Goal: Information Seeking & Learning: Learn about a topic

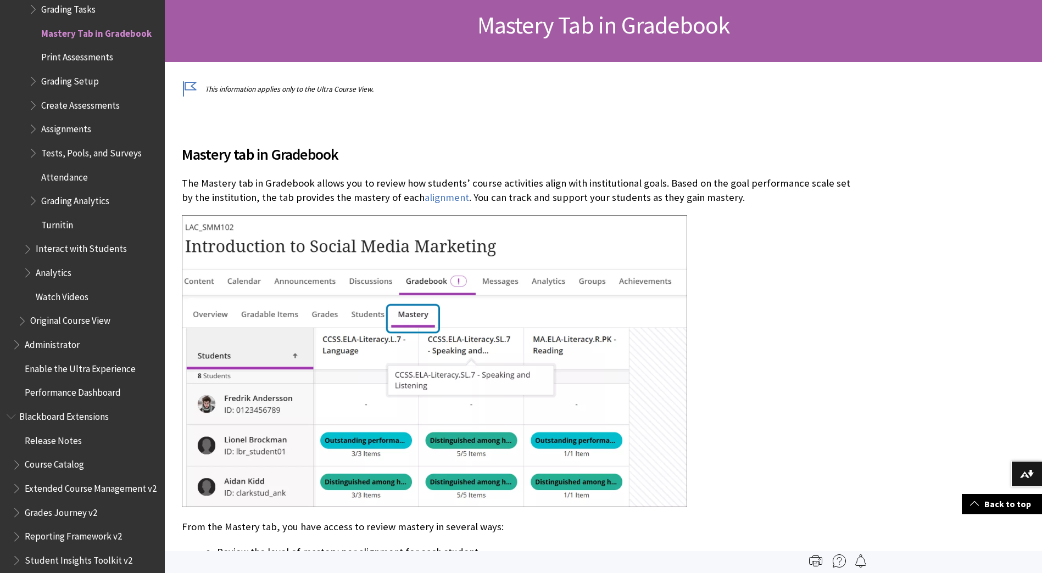
scroll to position [156, 0]
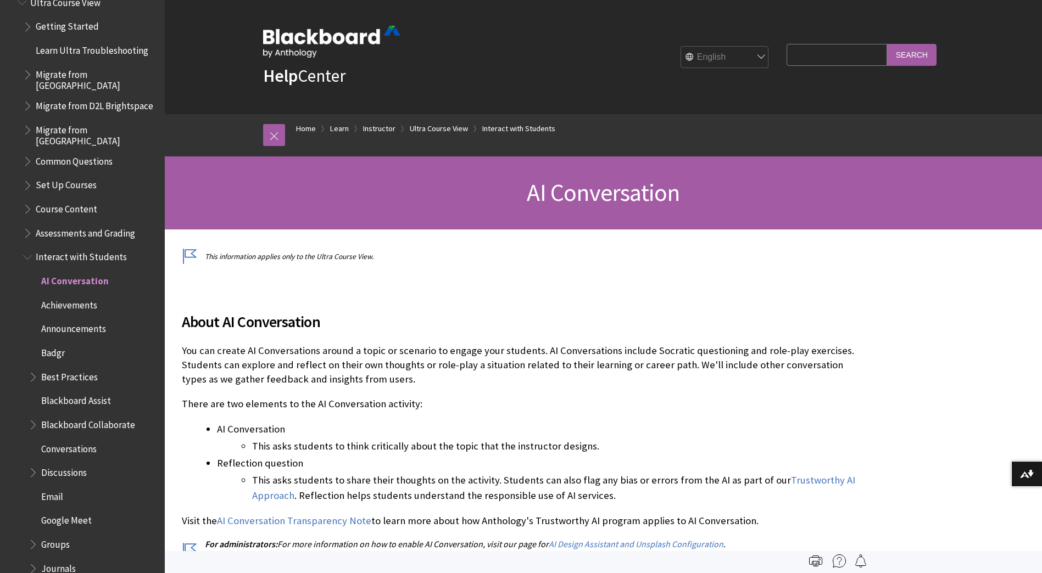
scroll to position [1353, 0]
click at [821, 59] on input "Search Query" at bounding box center [836, 54] width 100 height 21
type input "AI Conversation"
click at [887, 44] on input "Search" at bounding box center [911, 54] width 49 height 21
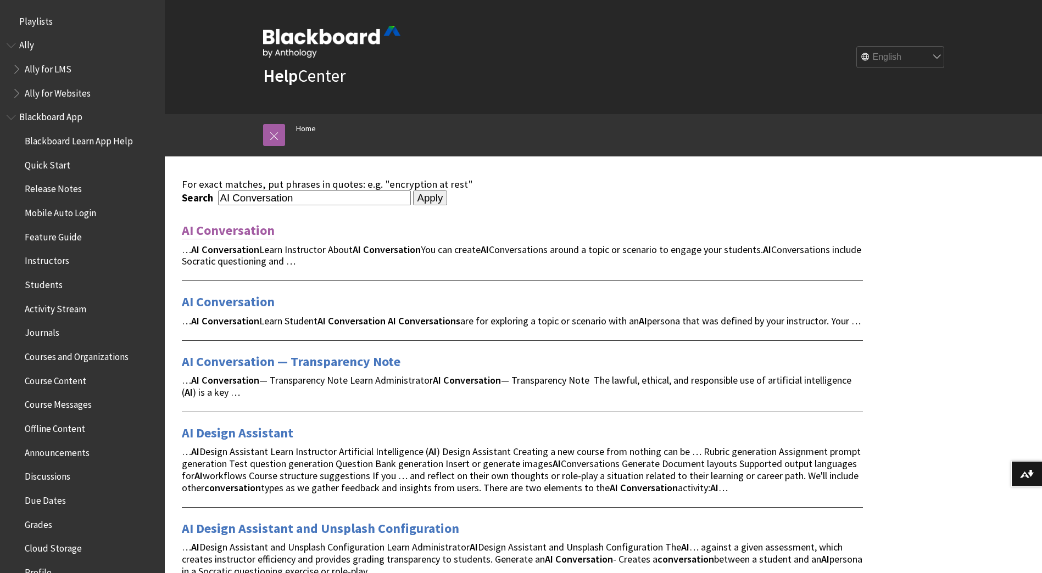
click at [231, 229] on link "AI Conversation" at bounding box center [228, 231] width 93 height 18
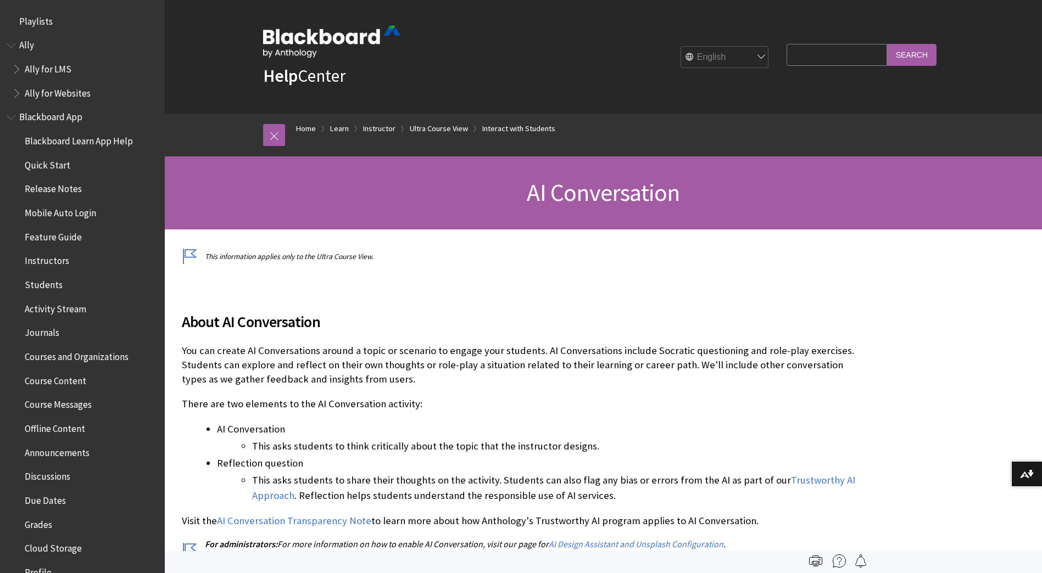
scroll to position [1600, 0]
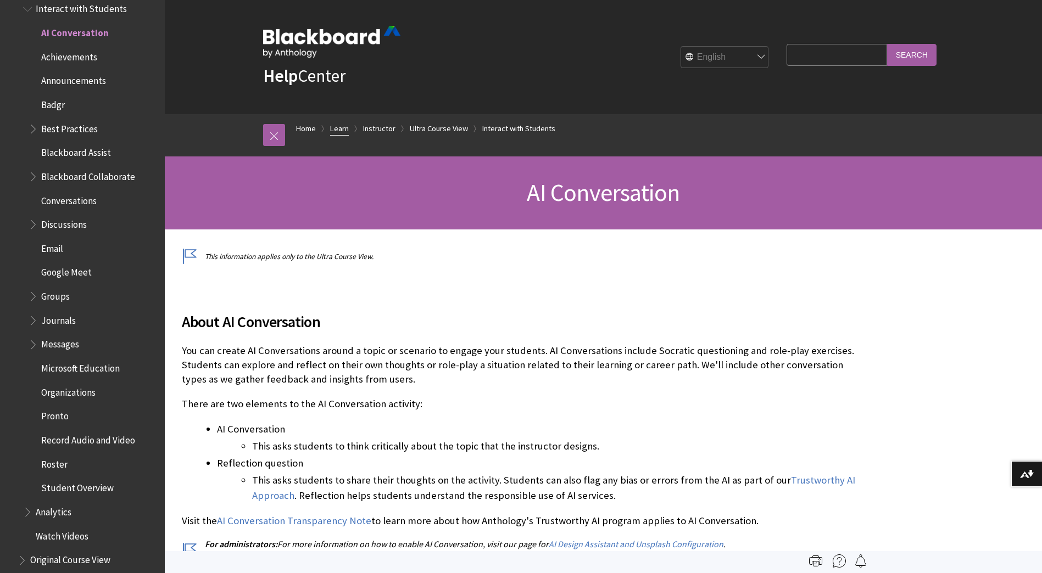
click at [340, 129] on link "Learn" at bounding box center [339, 129] width 19 height 14
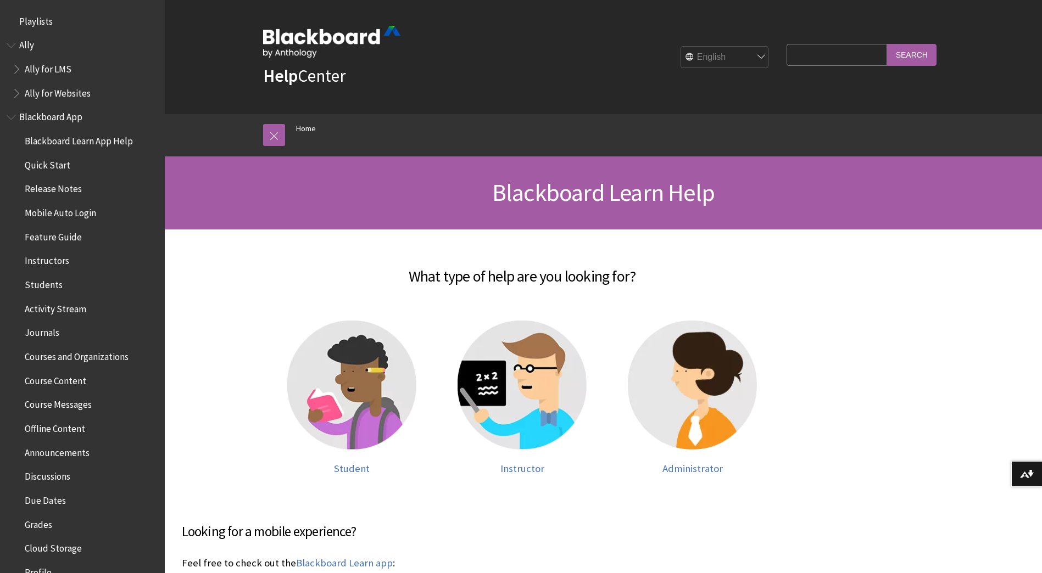
scroll to position [931, 0]
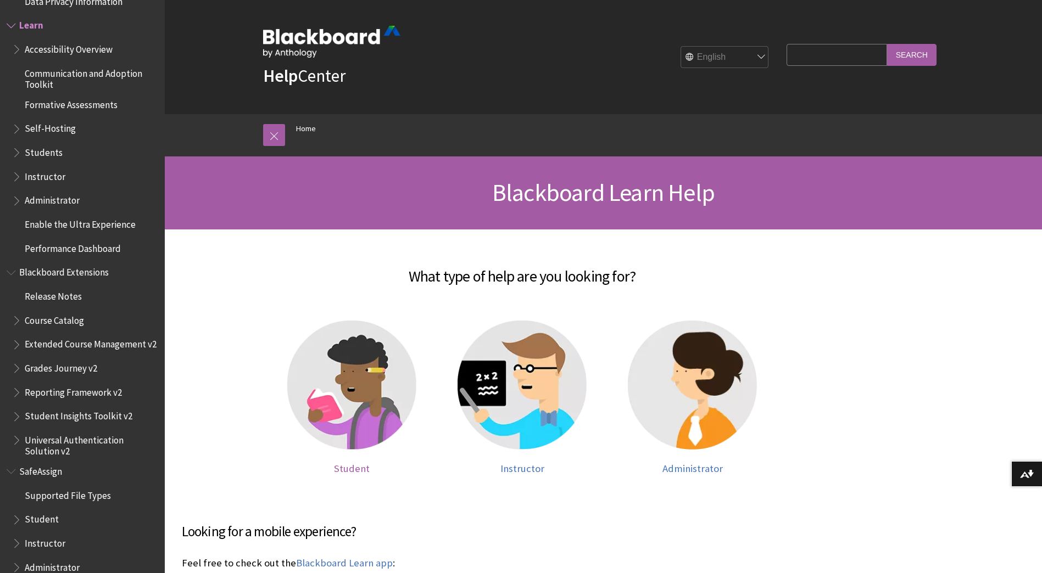
click at [344, 365] on img at bounding box center [351, 385] width 129 height 129
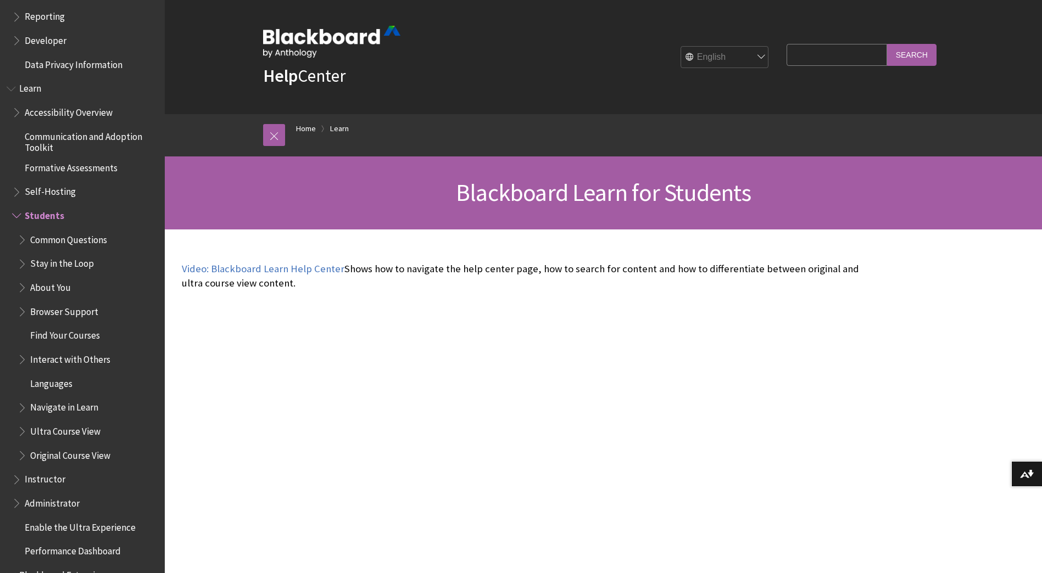
scroll to position [868, 0]
click at [21, 360] on span "Book outline for Blackboard Learn Help" at bounding box center [24, 357] width 12 height 14
click at [26, 383] on span "Book outline for Blackboard Learn Help" at bounding box center [29, 381] width 12 height 14
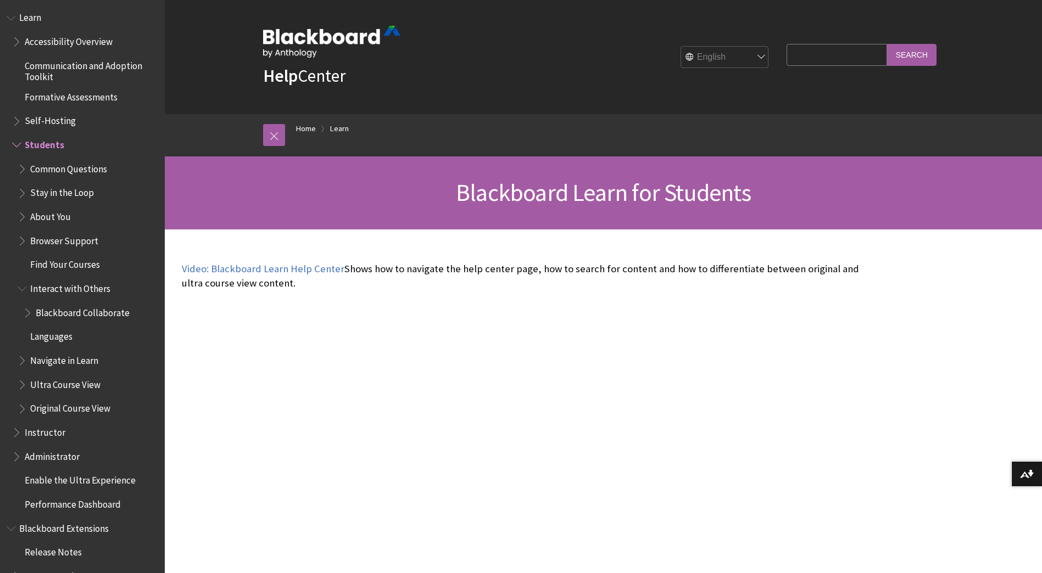
scroll to position [964, 0]
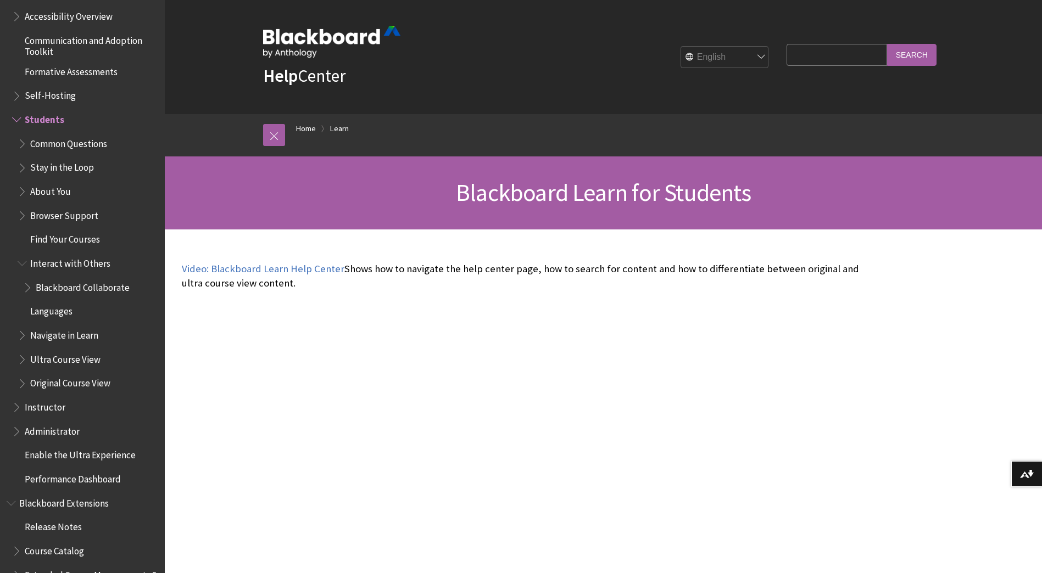
click at [23, 358] on span "Book outline for Blackboard Learn Help" at bounding box center [24, 357] width 12 height 14
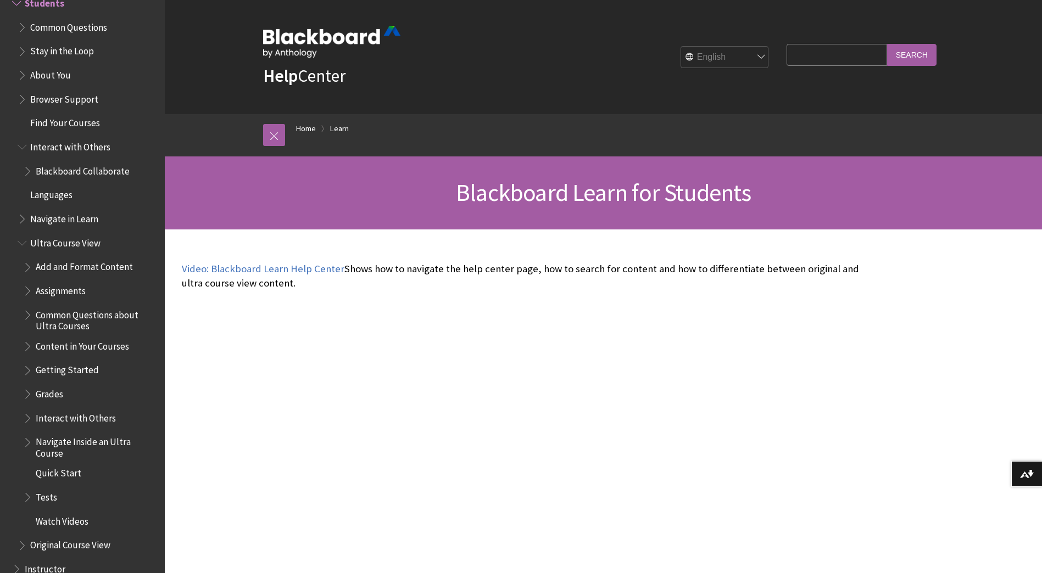
scroll to position [1082, 0]
click at [29, 416] on span "Book outline for Blackboard Learn Help" at bounding box center [29, 414] width 12 height 14
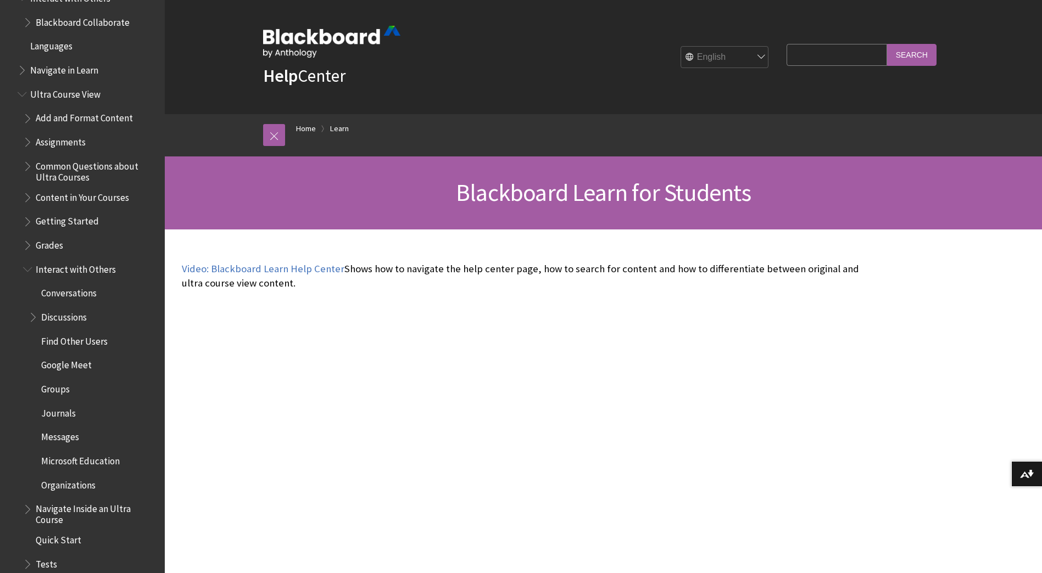
scroll to position [1229, 0]
click at [32, 316] on span "Book outline for Blackboard Learn Help" at bounding box center [35, 314] width 12 height 14
click at [64, 94] on span "Ultra Course View" at bounding box center [65, 92] width 70 height 15
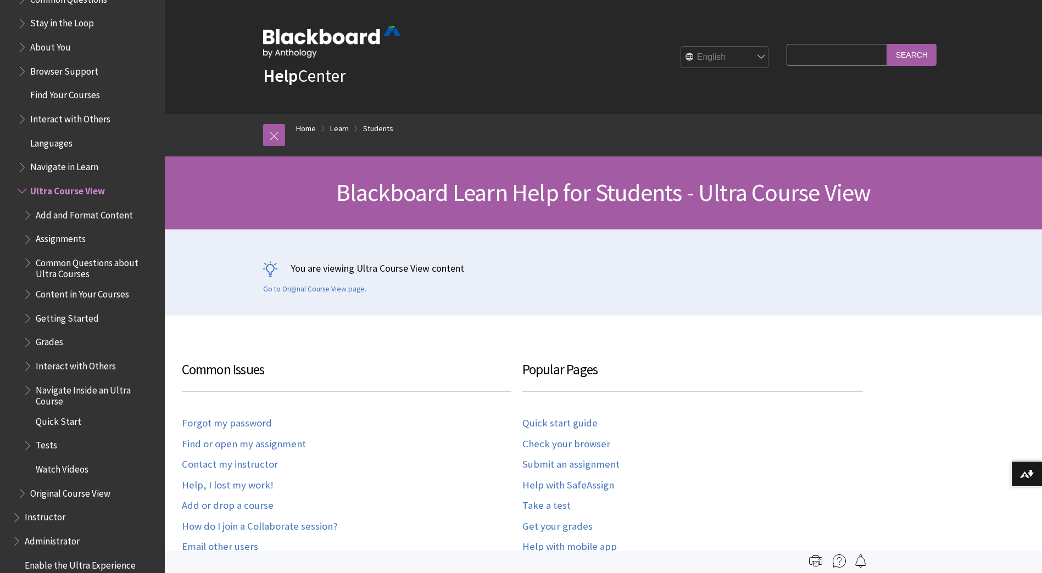
scroll to position [1108, 0]
click at [28, 297] on span "Book outline for Blackboard Learn Help" at bounding box center [29, 293] width 12 height 14
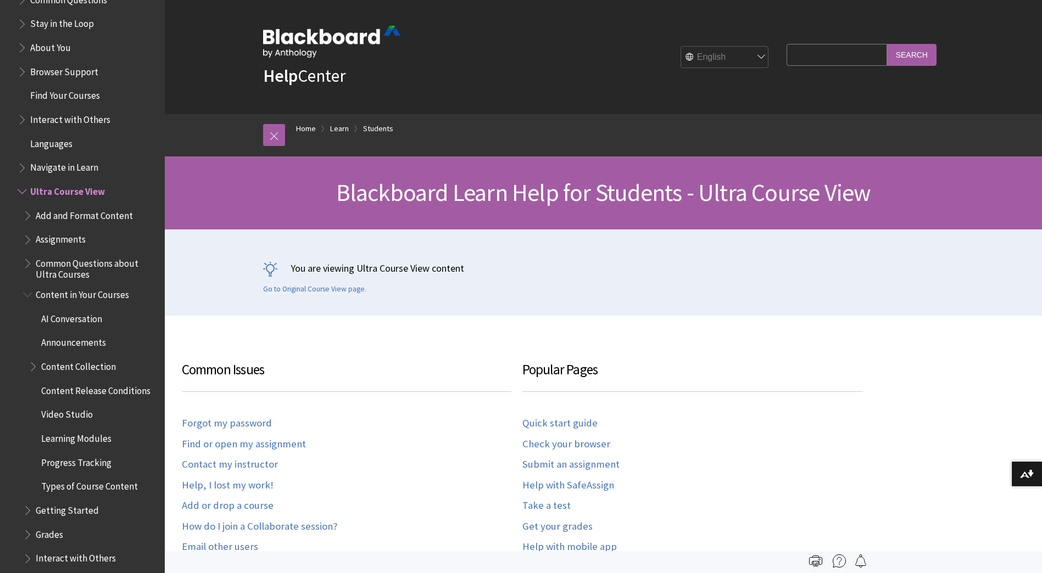
click at [58, 318] on span "AI Conversation" at bounding box center [71, 317] width 61 height 15
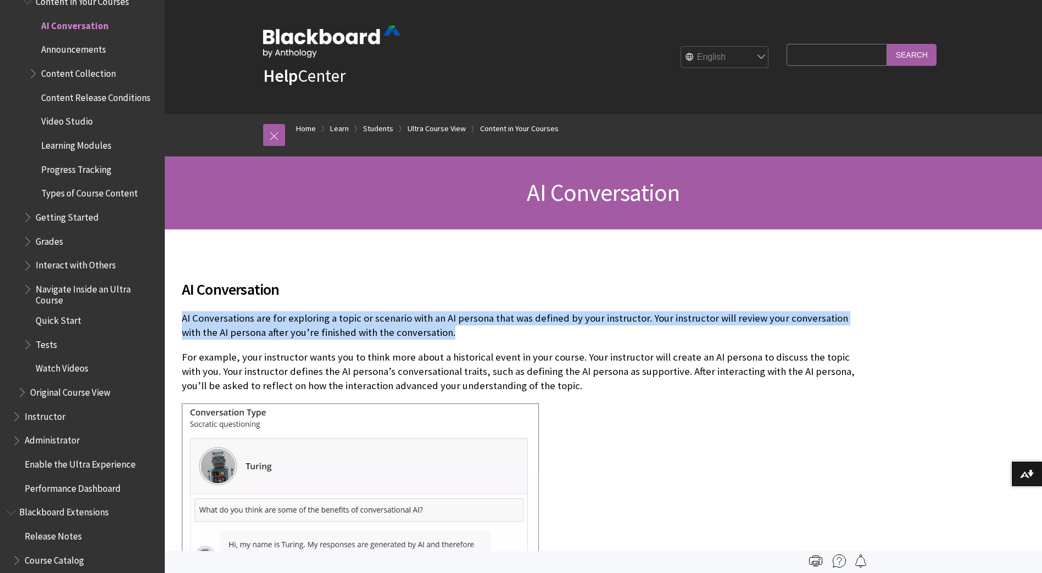
drag, startPoint x: 183, startPoint y: 318, endPoint x: 428, endPoint y: 334, distance: 246.0
click at [428, 334] on p "AI Conversations are for exploring a topic or scenario with an AI persona that …" at bounding box center [522, 325] width 681 height 29
copy p "AI Conversations are for exploring a topic or scenario with an AI persona that …"
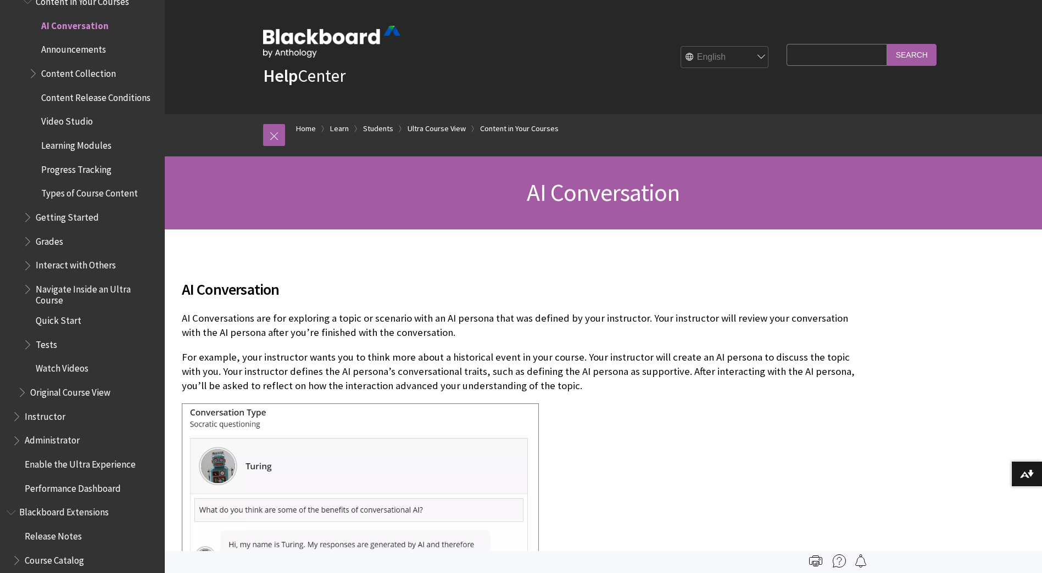
click at [816, 48] on input "Search Query" at bounding box center [836, 54] width 100 height 21
type input "mastery tab"
click at [887, 44] on input "Search" at bounding box center [911, 54] width 49 height 21
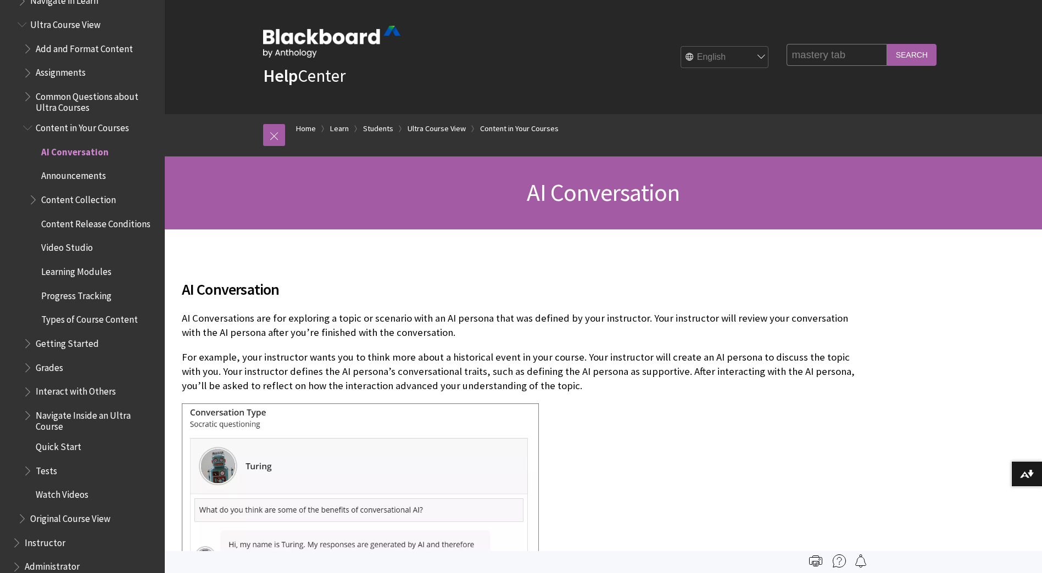
scroll to position [1274, 0]
click at [26, 371] on span "Book outline for Blackboard Learn Help" at bounding box center [29, 366] width 12 height 14
click at [53, 367] on span "Grades" at bounding box center [49, 366] width 27 height 15
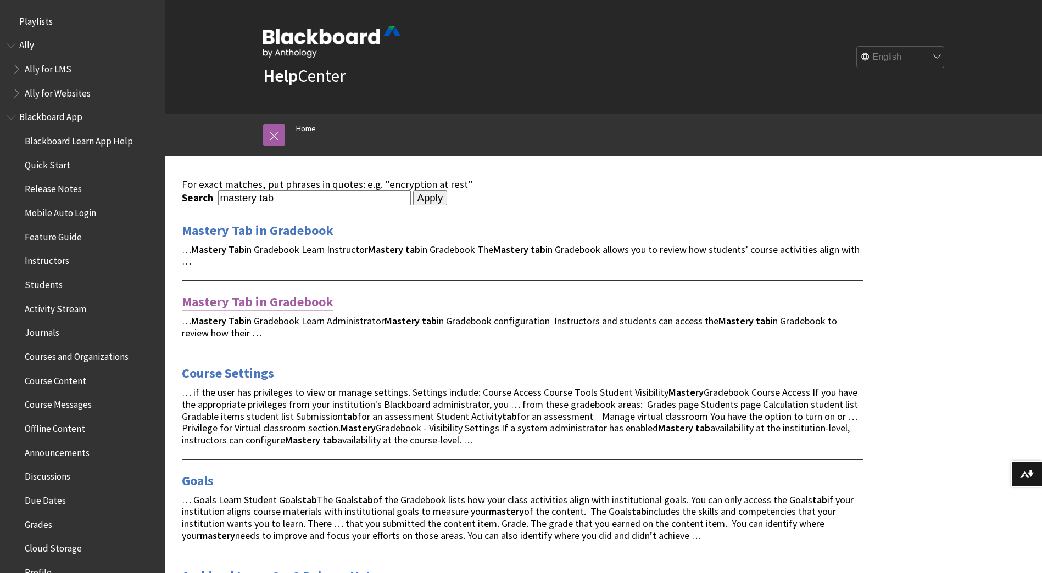
click at [288, 301] on link "Mastery Tab in Gradebook" at bounding box center [258, 302] width 152 height 18
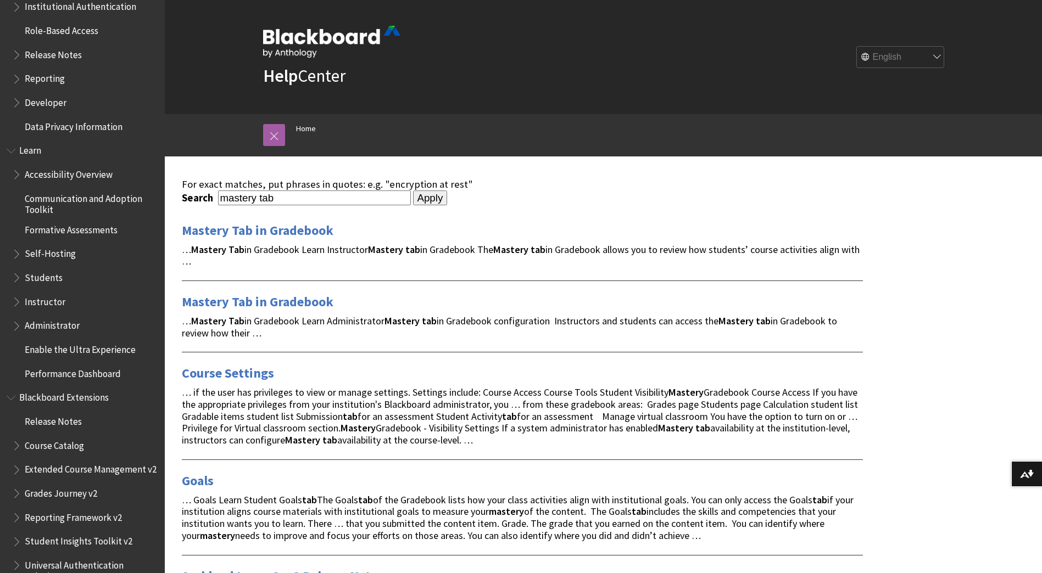
scroll to position [798, 0]
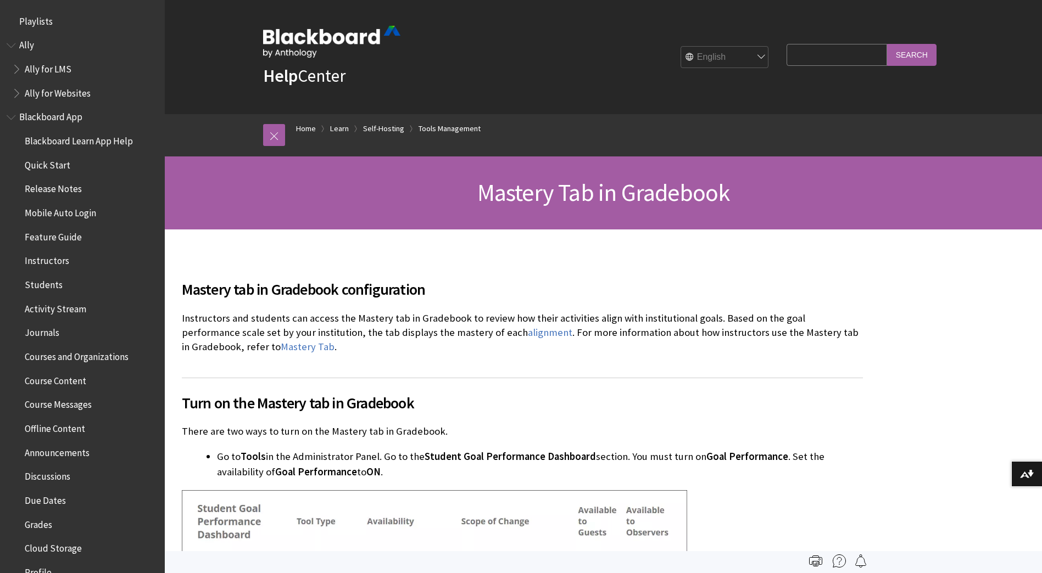
scroll to position [2111, 0]
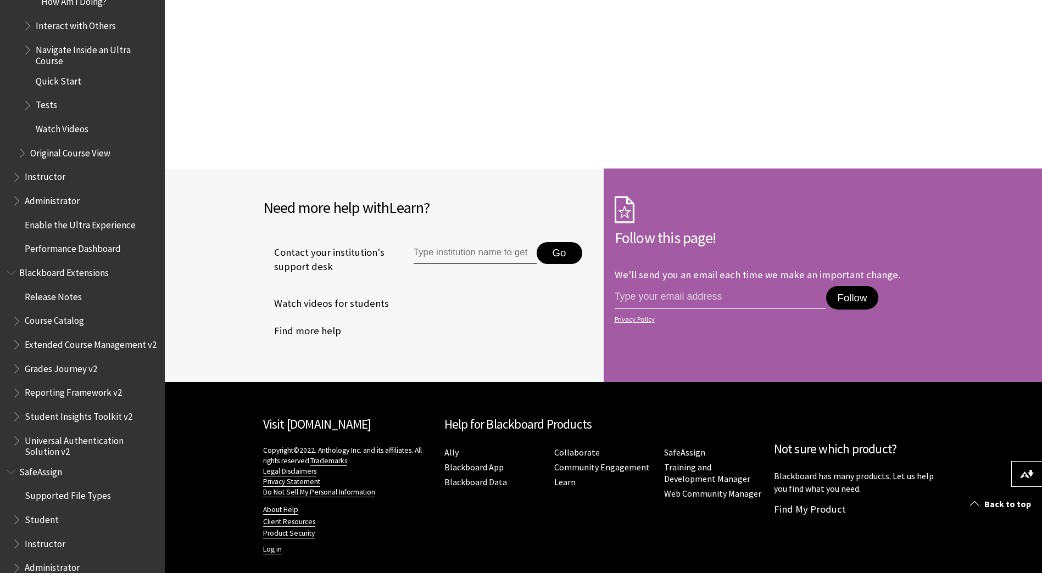
scroll to position [1516, 0]
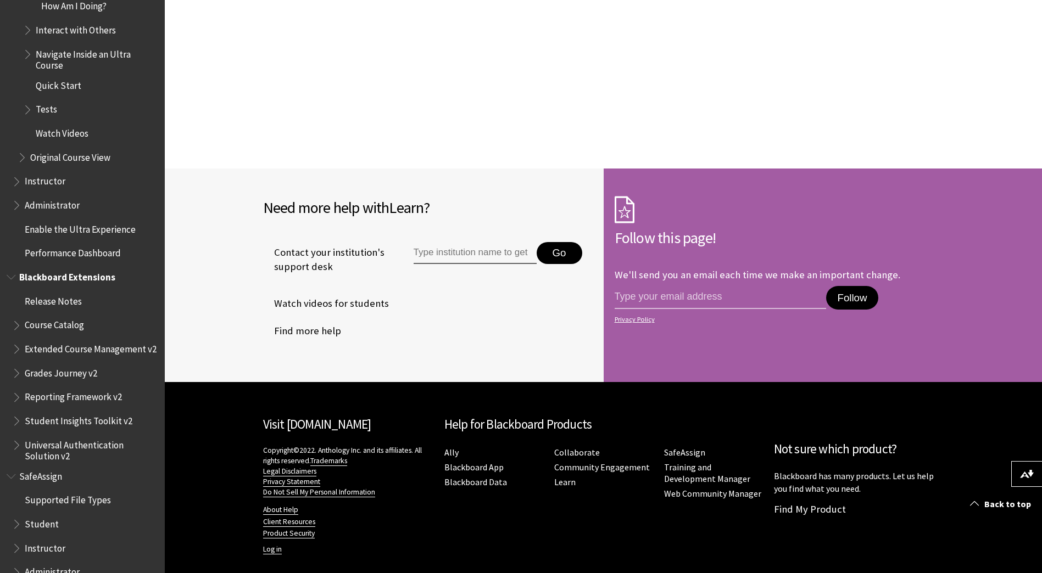
click at [15, 378] on span "Book outline for Blackboard Extensions" at bounding box center [18, 371] width 12 height 14
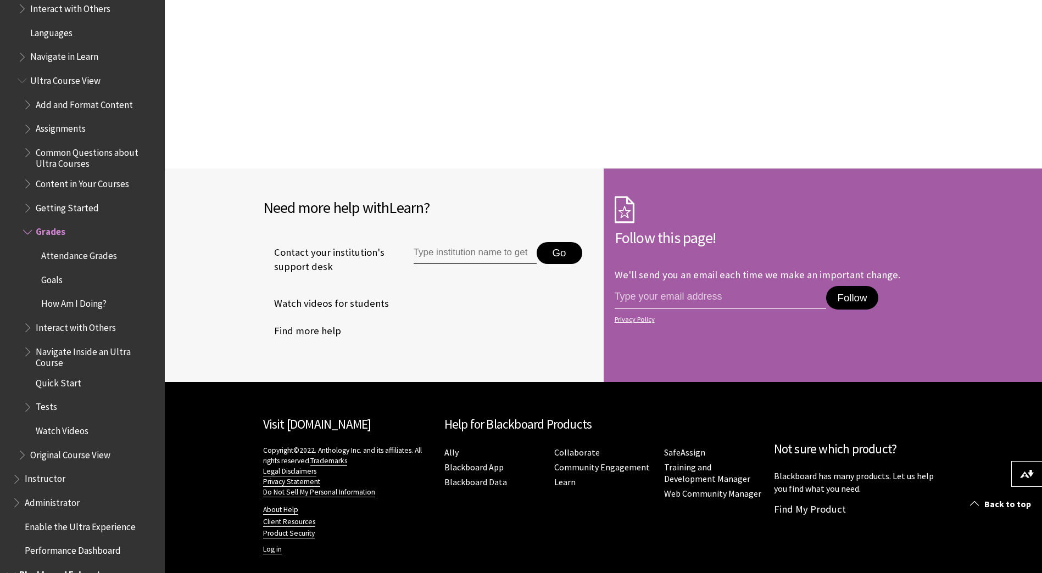
scroll to position [1220, 0]
click at [29, 350] on span "Book outline for Blackboard Learn Help" at bounding box center [29, 349] width 12 height 14
click at [29, 353] on span "Book outline for Blackboard Learn Help" at bounding box center [29, 349] width 12 height 14
click at [25, 328] on span "Book outline for Blackboard Learn Help" at bounding box center [29, 324] width 12 height 14
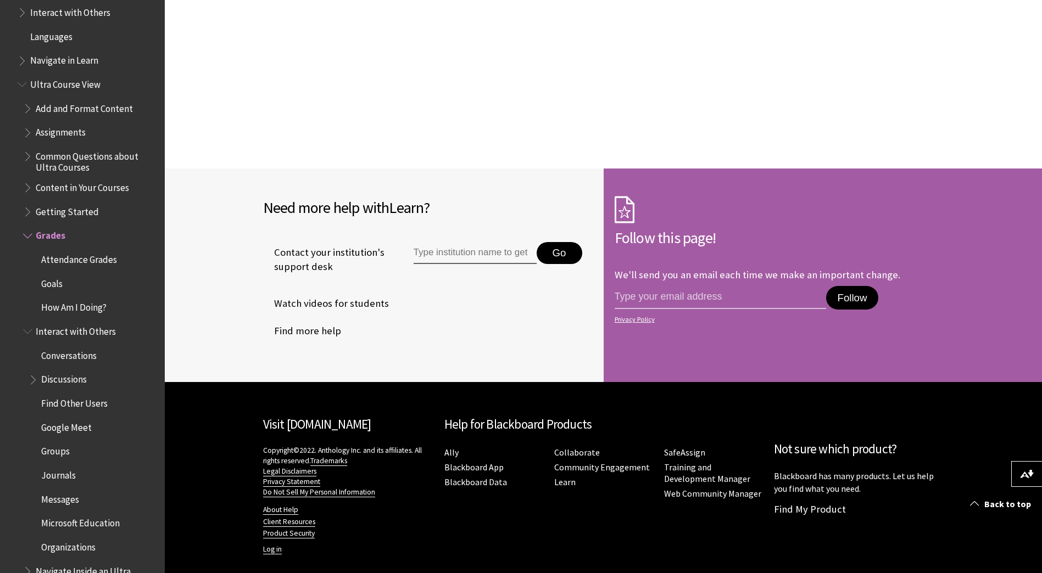
scroll to position [1214, 0]
click at [26, 213] on span "Book outline for Blackboard Learn Help" at bounding box center [29, 210] width 12 height 14
click at [30, 189] on span "Book outline for Blackboard Learn Help" at bounding box center [29, 186] width 12 height 14
click at [29, 155] on span "Book outline for Blackboard Learn Help" at bounding box center [29, 155] width 12 height 14
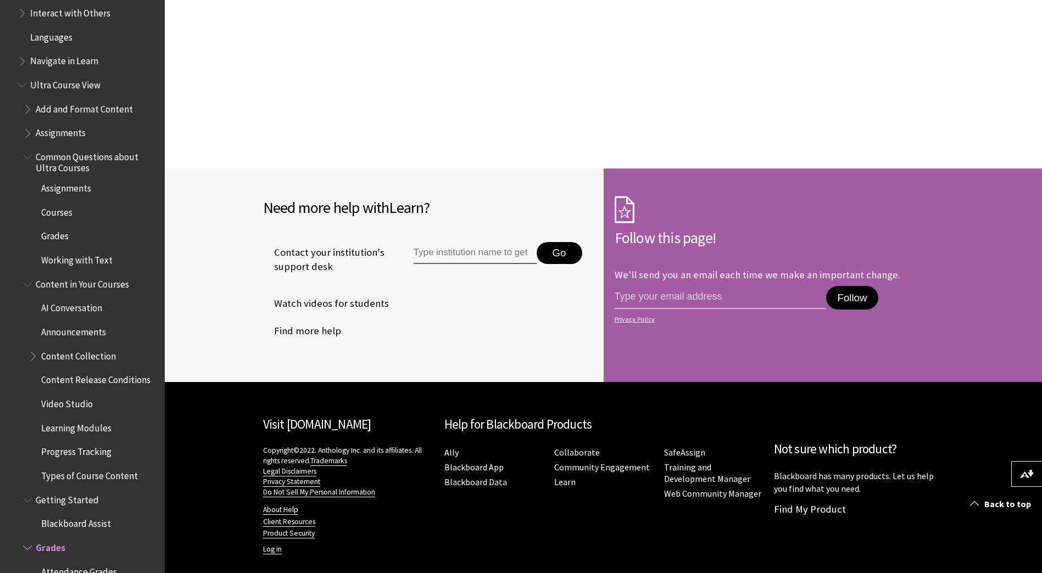
click at [53, 233] on span "Grades" at bounding box center [54, 234] width 27 height 15
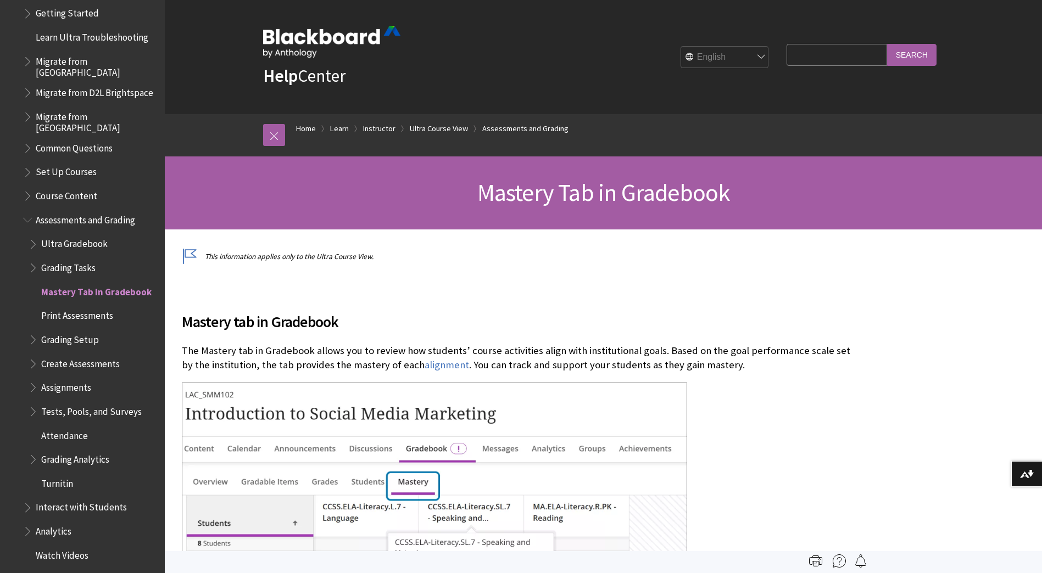
click at [817, 57] on input "Search Query" at bounding box center [836, 54] width 100 height 21
type input "Mastery Tab in Gradebook"
click at [887, 44] on input "Search" at bounding box center [911, 54] width 49 height 21
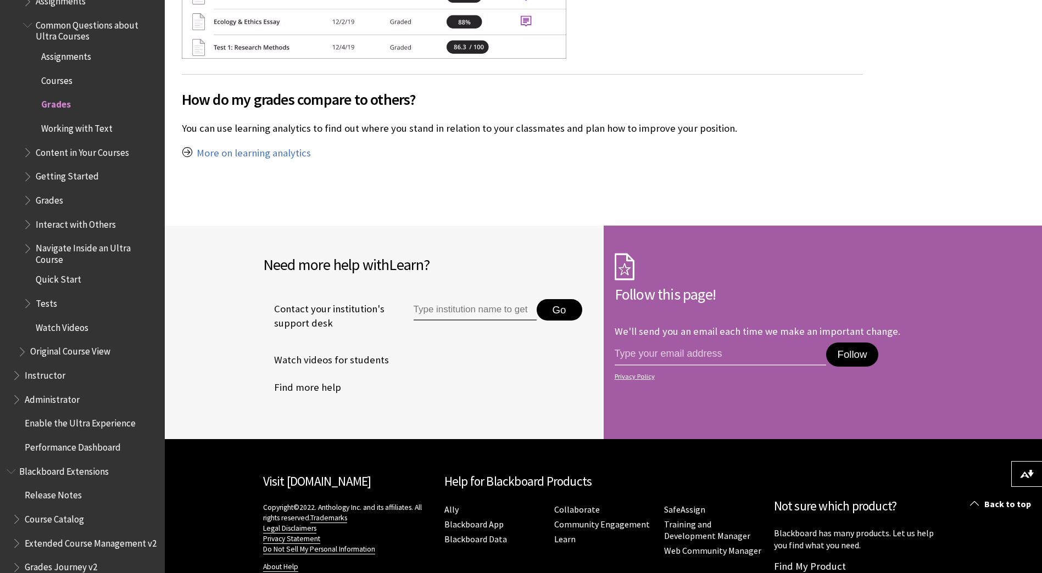
scroll to position [1345, 0]
click at [30, 199] on span "Book outline for Blackboard Learn Help" at bounding box center [29, 199] width 12 height 14
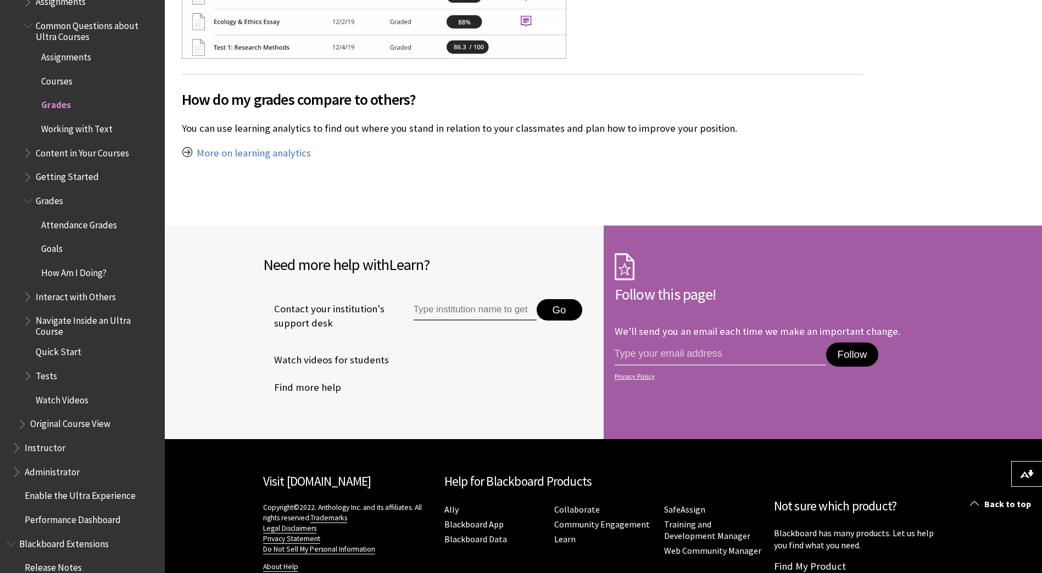
click at [53, 255] on span "Goals" at bounding box center [94, 249] width 130 height 19
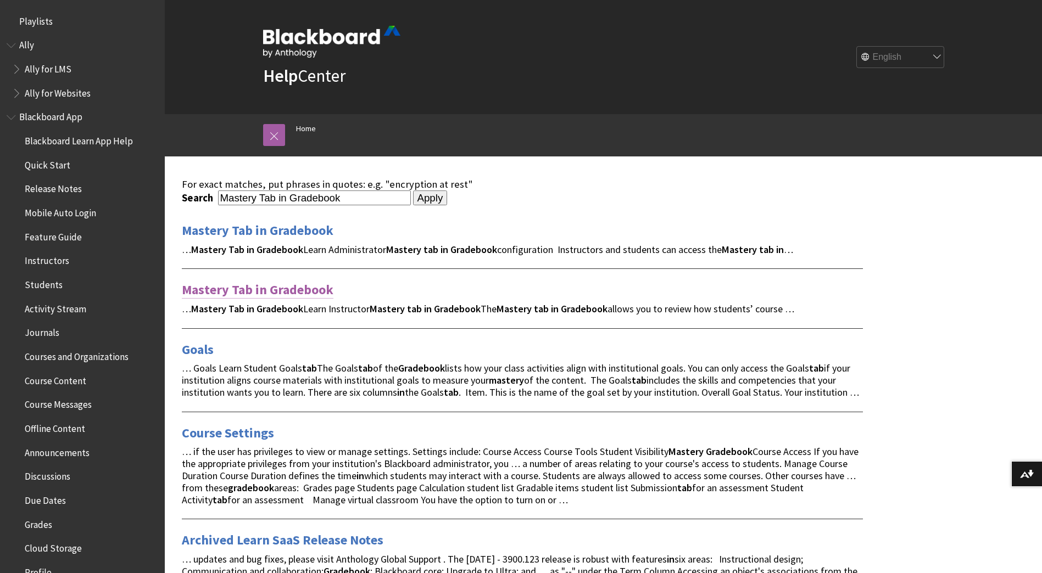
click at [260, 291] on link "Mastery Tab in Gradebook" at bounding box center [258, 290] width 152 height 18
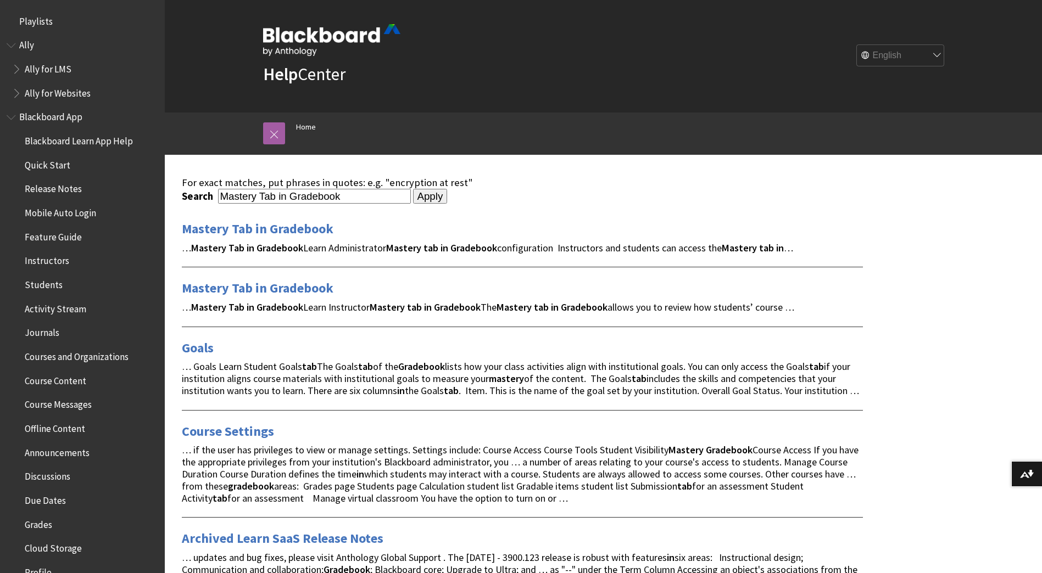
scroll to position [1, 0]
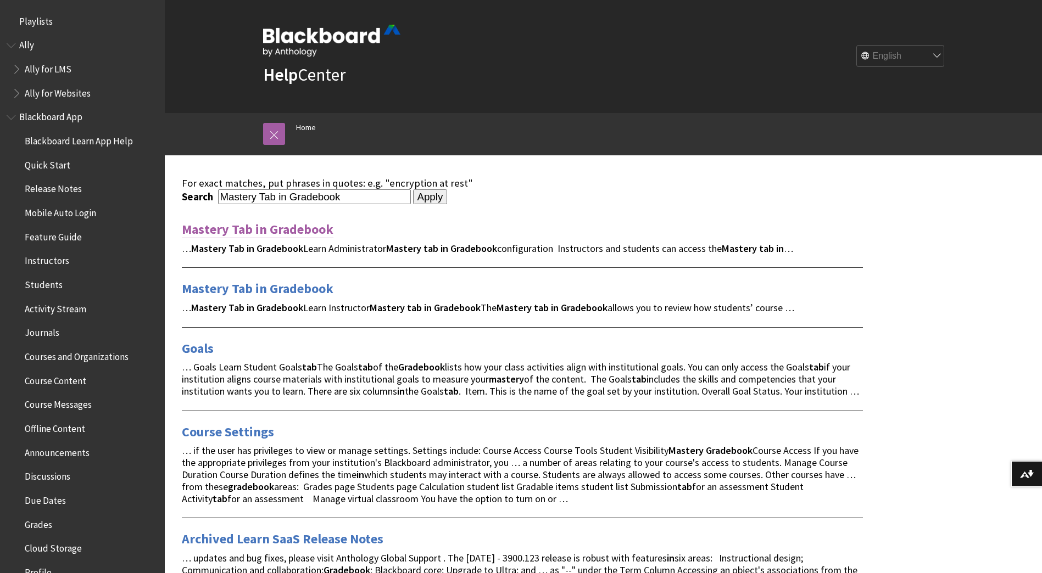
click at [279, 230] on link "Mastery Tab in Gradebook" at bounding box center [258, 230] width 152 height 18
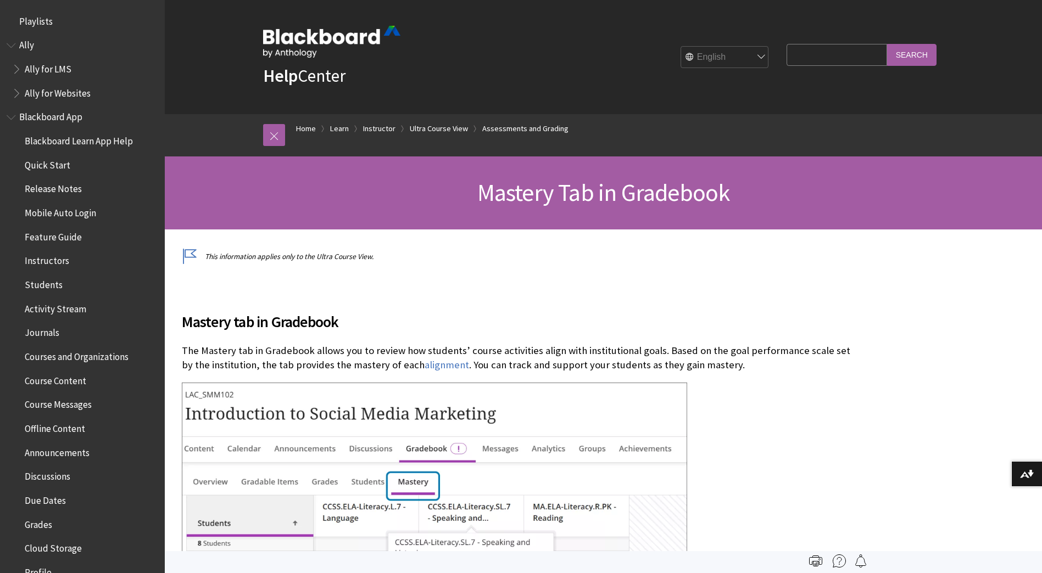
scroll to position [1624, 0]
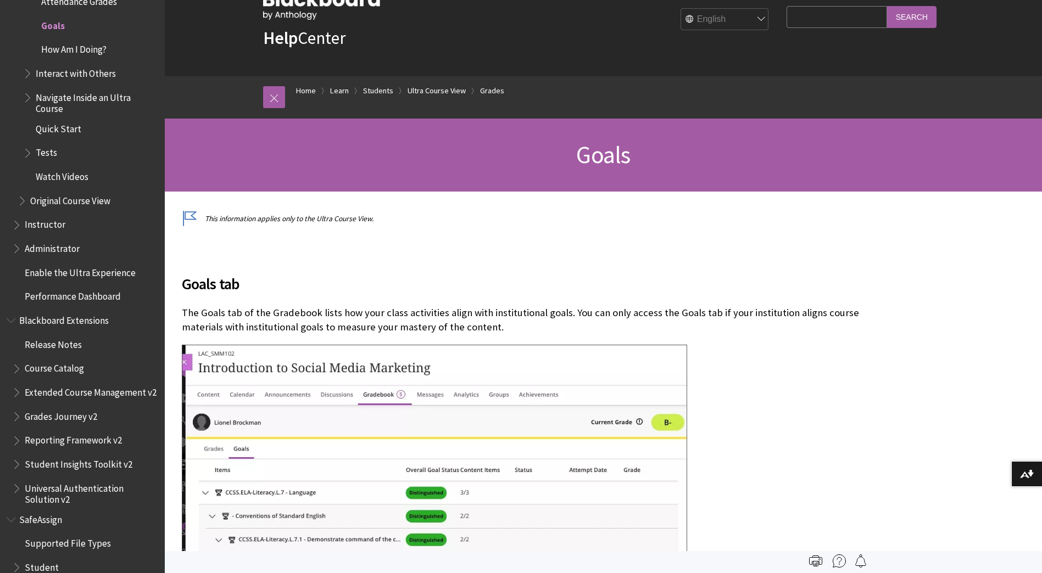
scroll to position [32, 0]
